Goal: Task Accomplishment & Management: Manage account settings

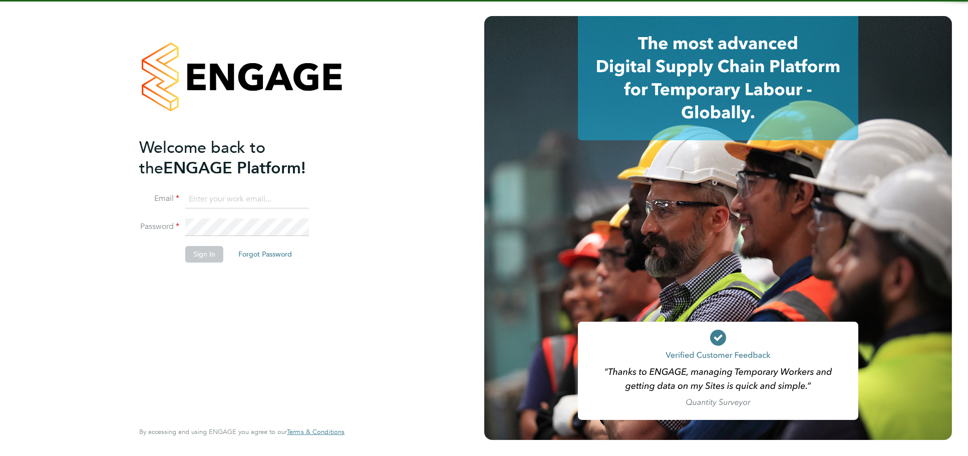
type input "[PERSON_NAME][EMAIL_ADDRESS][DOMAIN_NAME]"
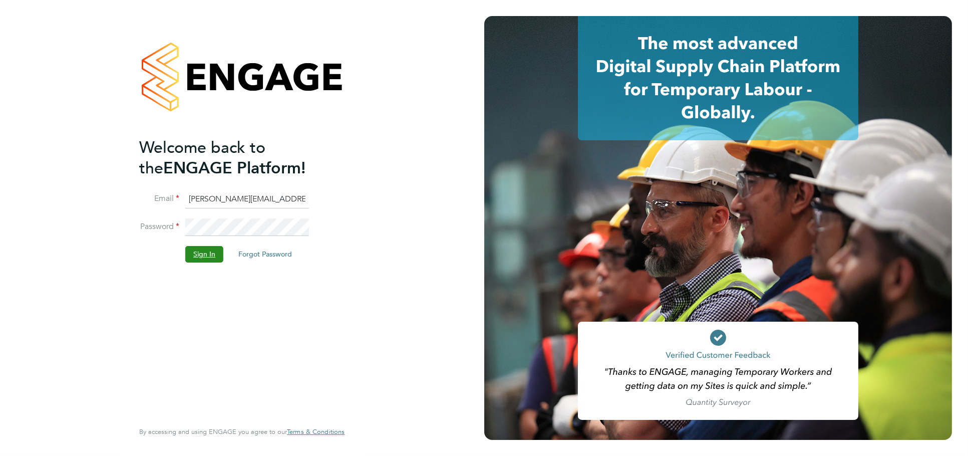
click at [197, 259] on button "Sign In" at bounding box center [204, 254] width 38 height 16
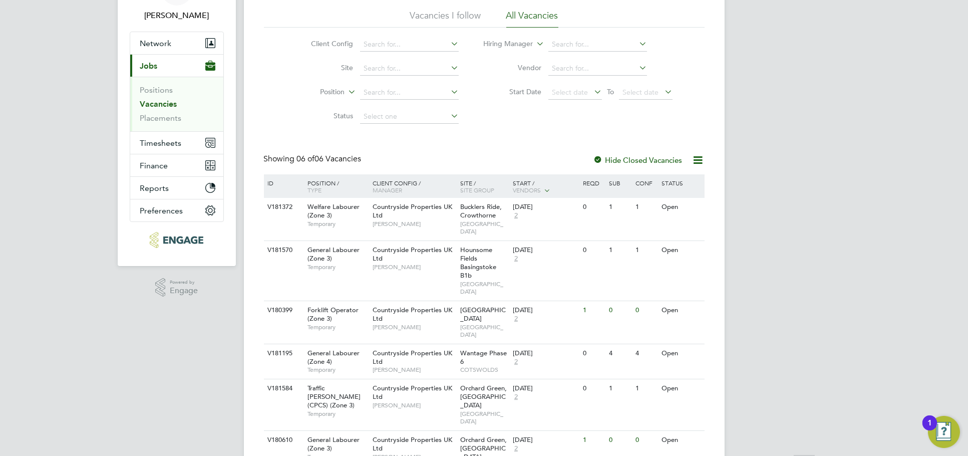
scroll to position [102, 0]
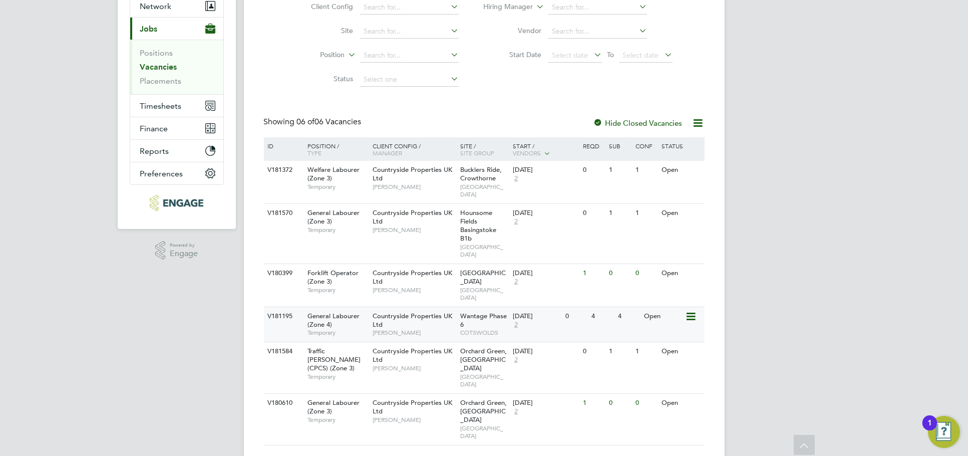
click at [603, 321] on div "V181195 General Labourer (Zone 4) Temporary Countryside Properties UK Ltd [PERS…" at bounding box center [484, 323] width 441 height 35
click at [789, 189] on div "[PERSON_NAME] Notifications 20 Applications: Network Team Members Businesses Si…" at bounding box center [484, 189] width 968 height 583
click at [932, 417] on div "1" at bounding box center [929, 422] width 15 height 15
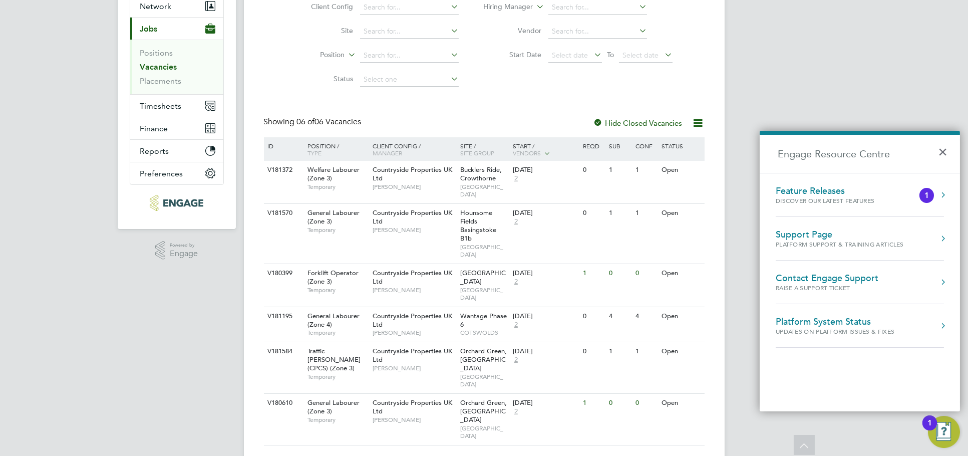
click at [887, 199] on div "Discover our latest features" at bounding box center [835, 200] width 119 height 9
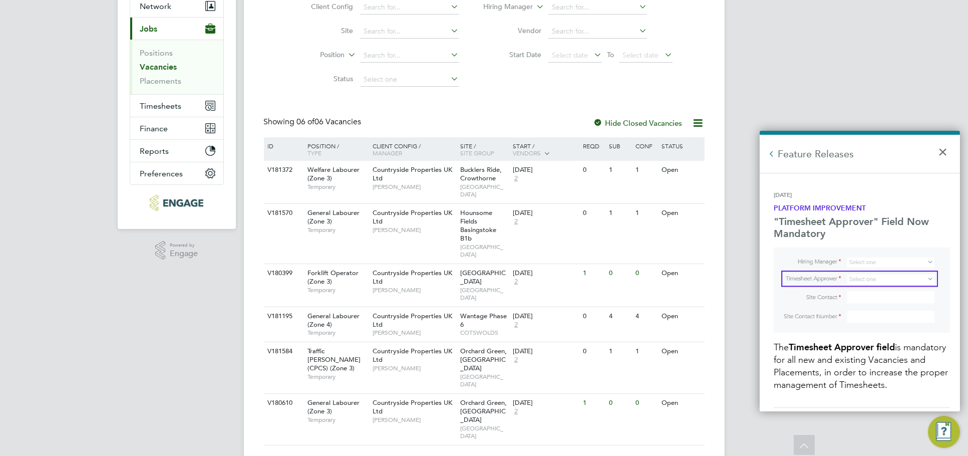
scroll to position [0, 0]
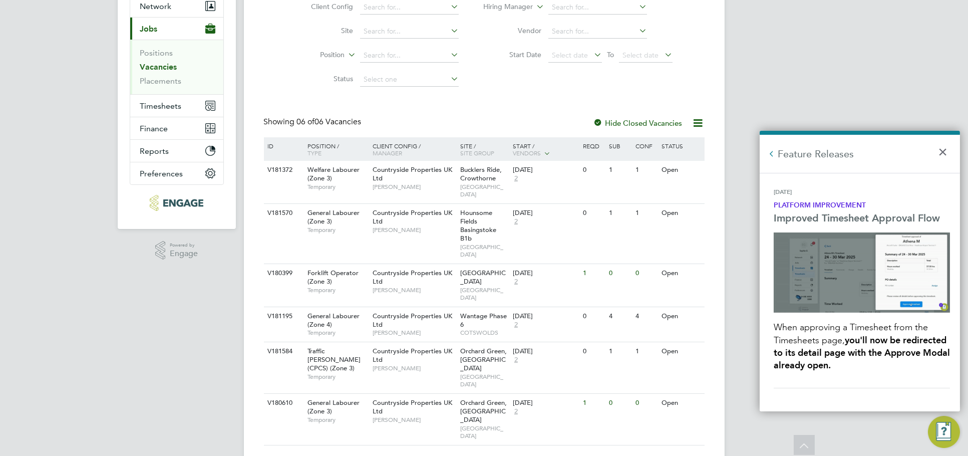
click at [946, 151] on button "×" at bounding box center [945, 149] width 15 height 22
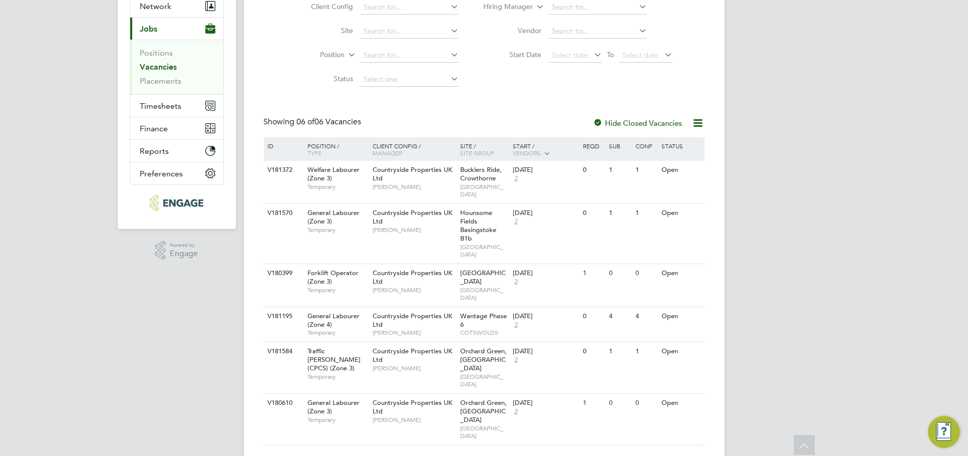
click at [885, 180] on div "[PERSON_NAME] Notifications 20 Applications: Network Team Members Businesses Si…" at bounding box center [484, 189] width 968 height 583
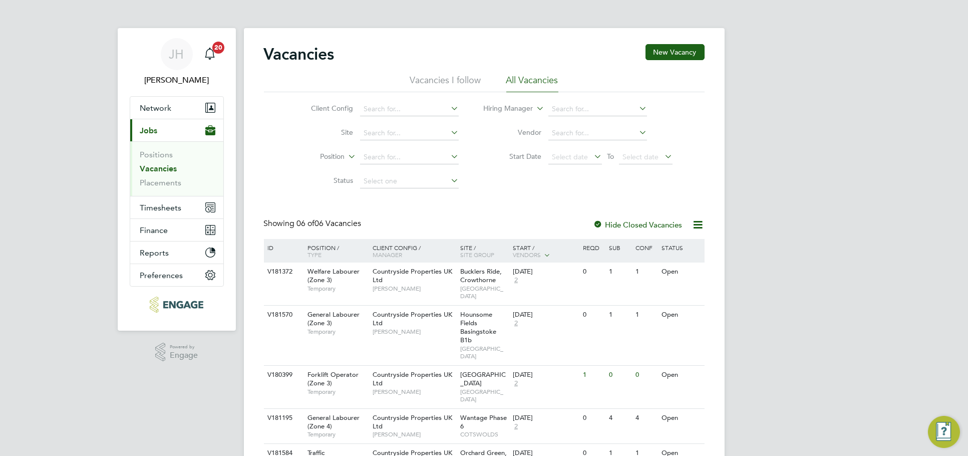
click at [572, 217] on div "Vacancies New Vacancy Vacancies I follow All Vacancies Client Config Site Posit…" at bounding box center [484, 295] width 441 height 503
click at [166, 181] on link "Placements" at bounding box center [161, 183] width 42 height 10
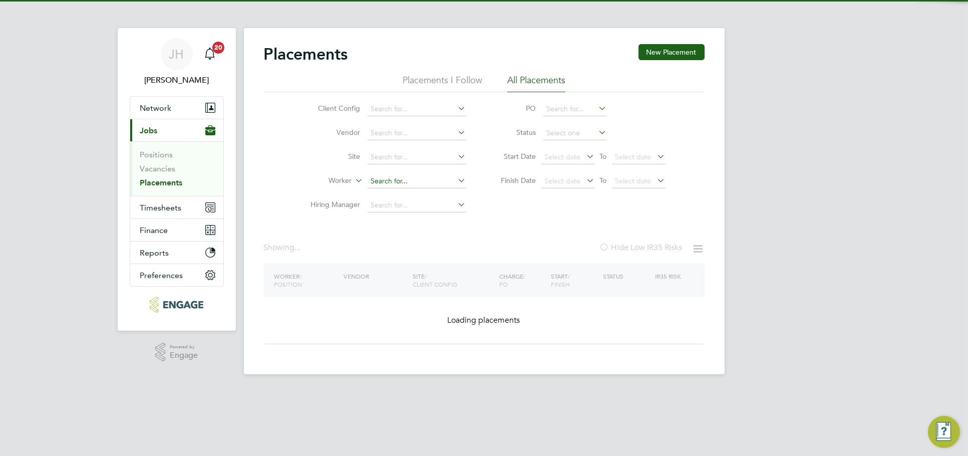
click at [421, 175] on input at bounding box center [417, 181] width 99 height 14
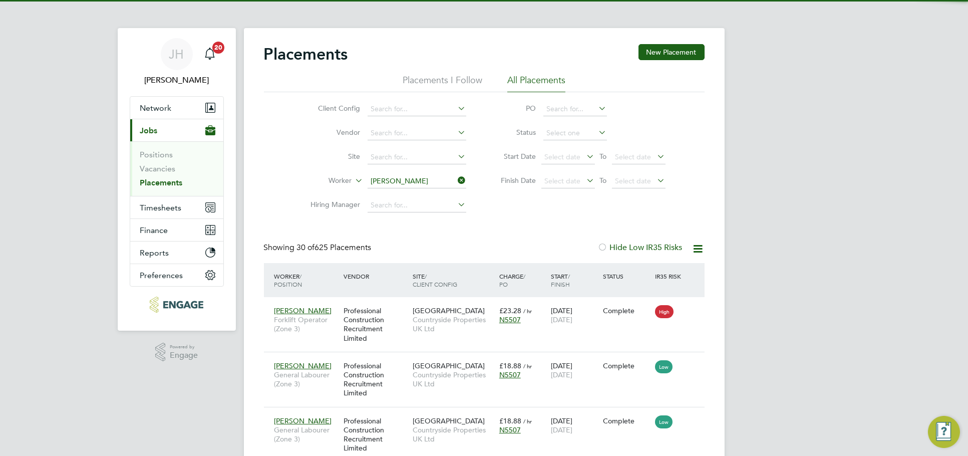
click at [427, 203] on li "[PERSON_NAME]" at bounding box center [429, 209] width 124 height 14
type input "[PERSON_NAME]"
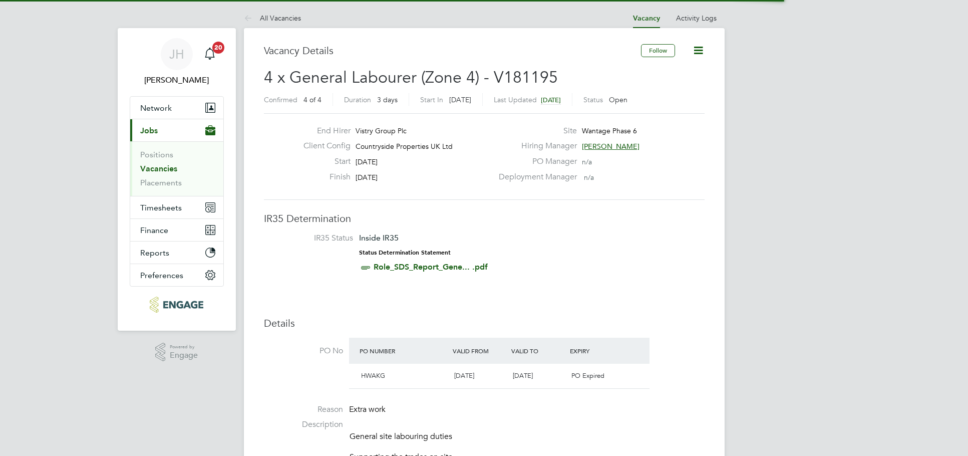
click at [695, 52] on icon at bounding box center [698, 50] width 13 height 13
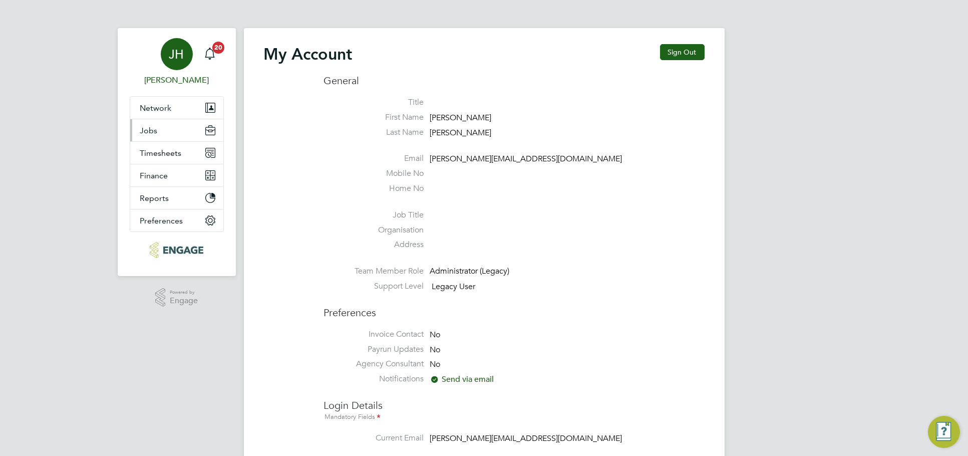
type input "[PERSON_NAME][EMAIL_ADDRESS][DOMAIN_NAME]"
click at [177, 136] on button "Jobs" at bounding box center [176, 130] width 93 height 22
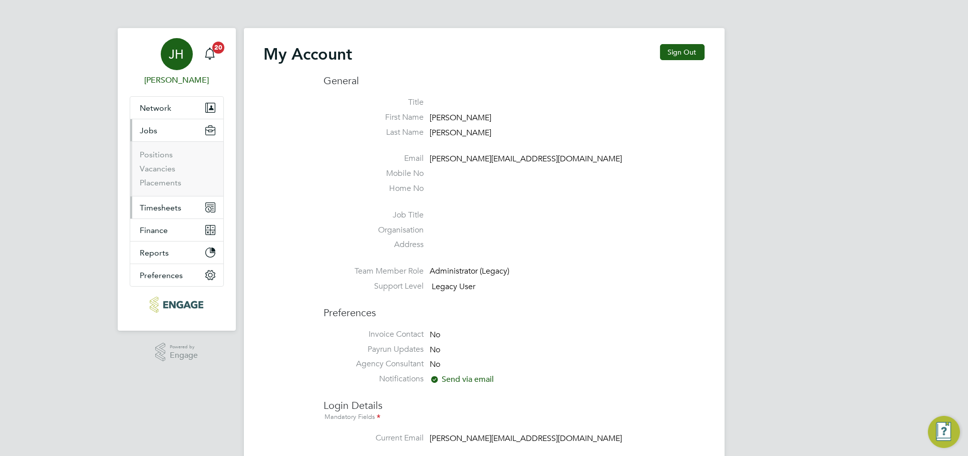
click at [167, 201] on button "Timesheets" at bounding box center [176, 207] width 93 height 22
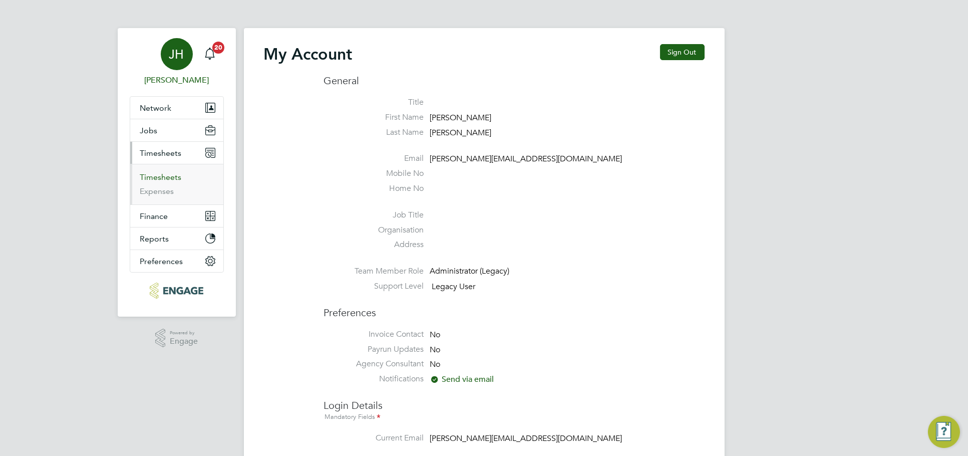
click at [166, 174] on link "Timesheets" at bounding box center [161, 177] width 42 height 10
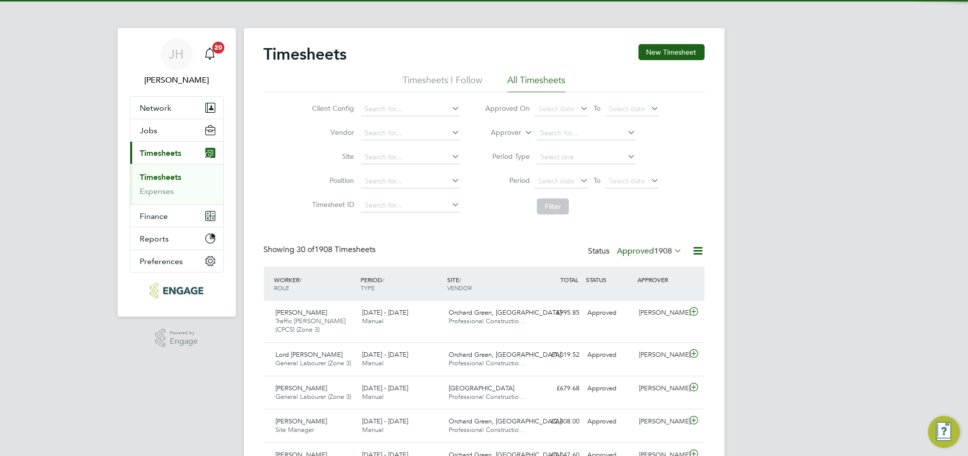
click at [657, 252] on span "1908" at bounding box center [663, 251] width 18 height 10
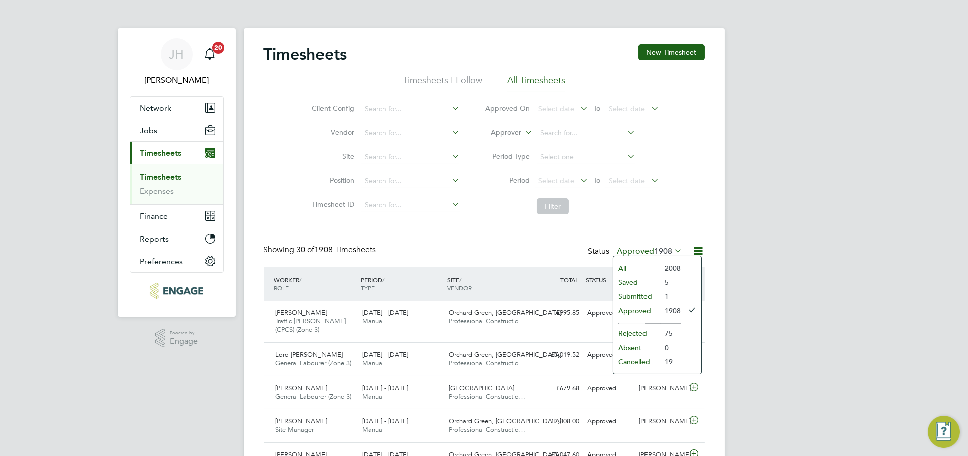
click at [646, 293] on li "Submitted" at bounding box center [636, 296] width 46 height 14
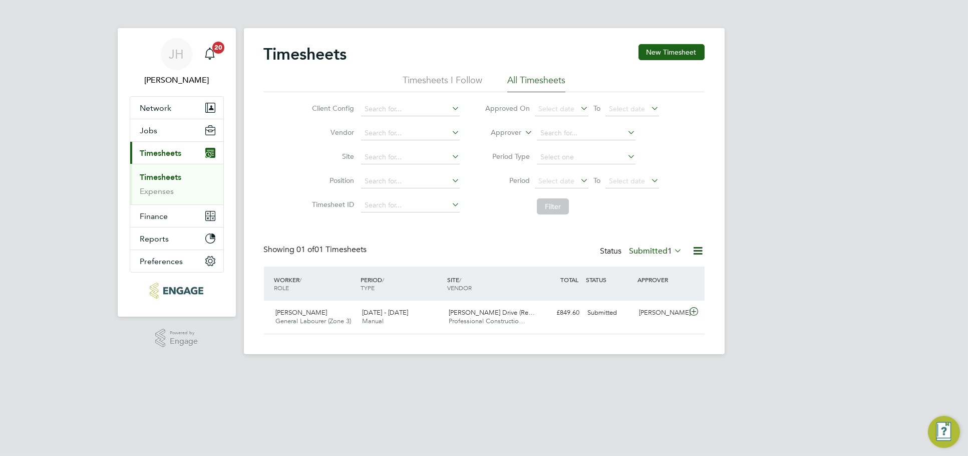
click at [737, 254] on div "JH Jess Hogan Notifications 20 Applications: Network Team Members Businesses Si…" at bounding box center [484, 185] width 968 height 370
click at [801, 236] on div "JH Jess Hogan Notifications 20 Applications: Network Team Members Businesses Si…" at bounding box center [484, 185] width 968 height 370
